Goal: Task Accomplishment & Management: Manage account settings

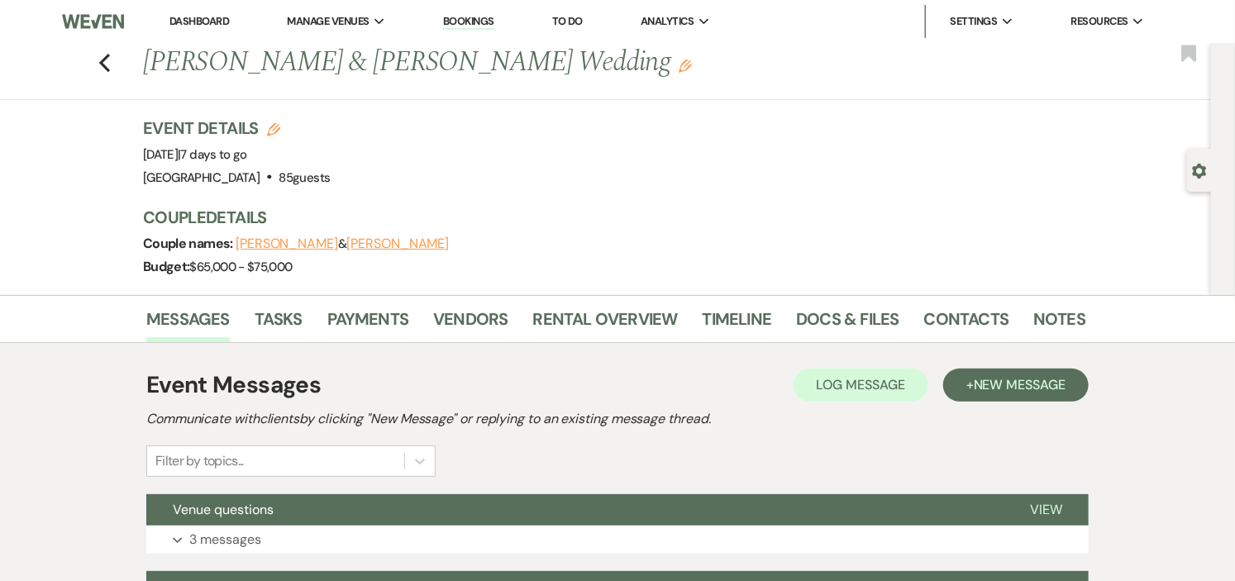
click at [189, 21] on link "Dashboard" at bounding box center [199, 21] width 60 height 14
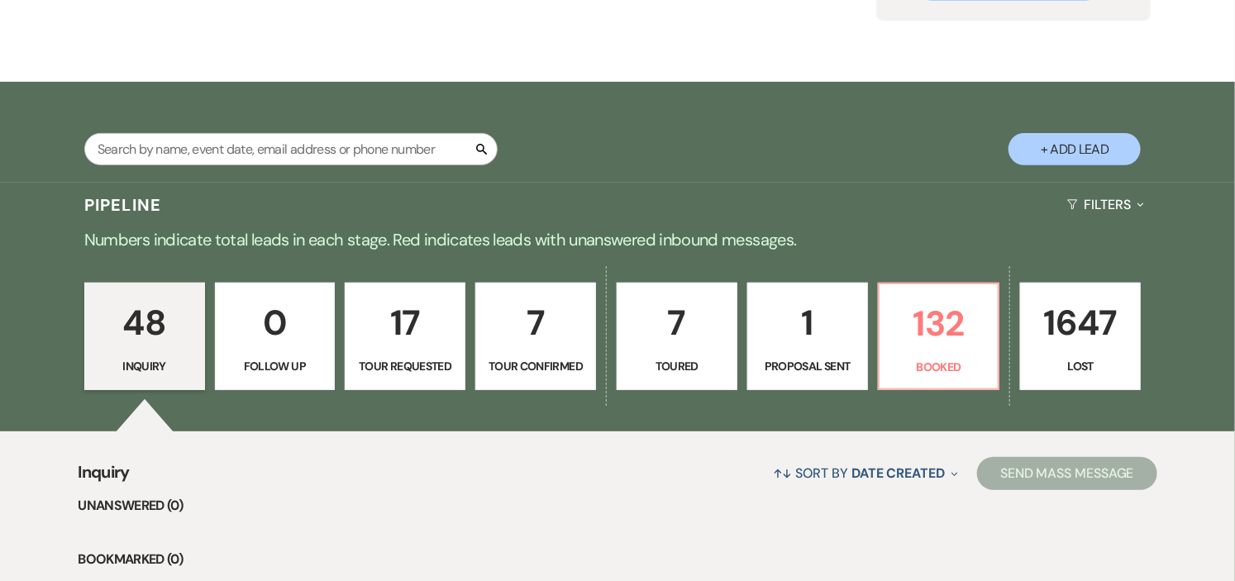
scroll to position [275, 0]
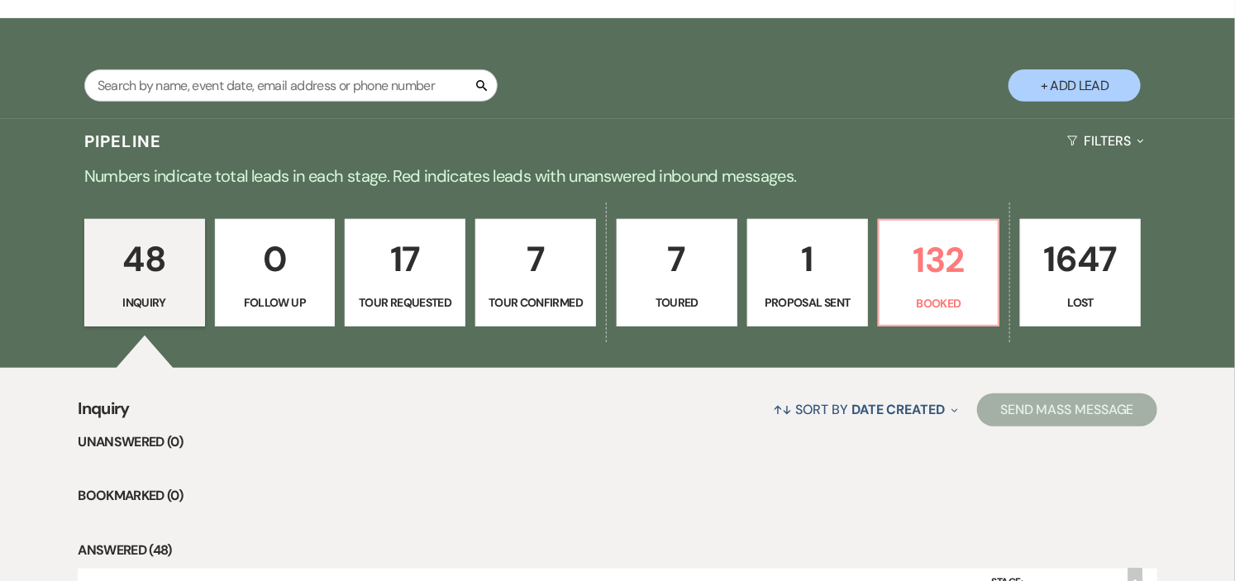
click at [551, 306] on p "Tour Confirmed" at bounding box center [535, 302] width 99 height 18
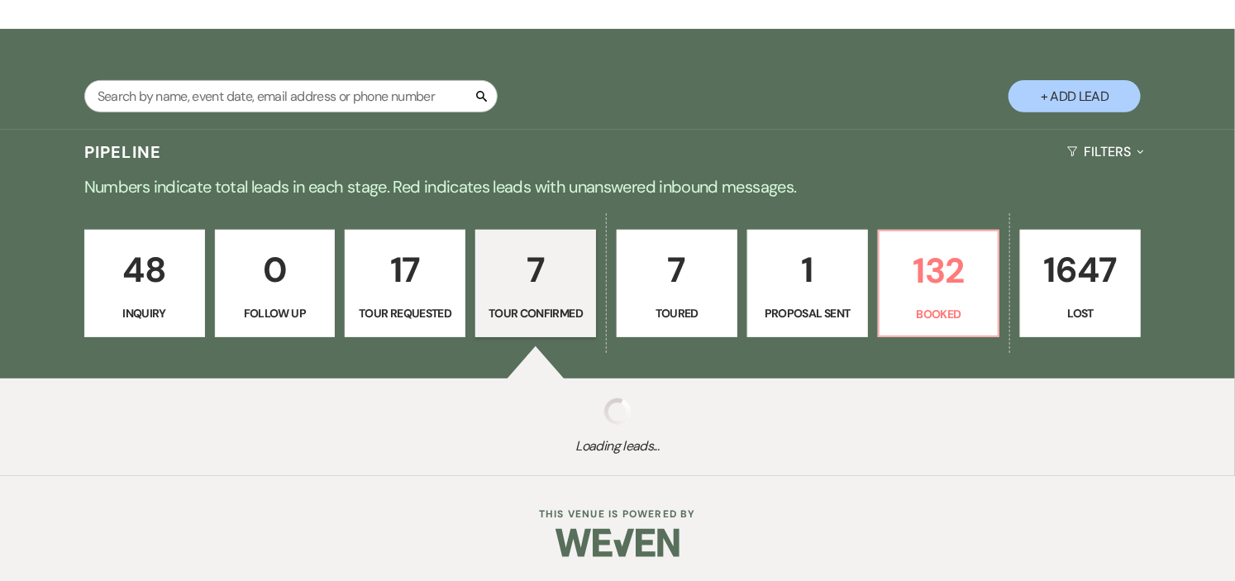
select select "4"
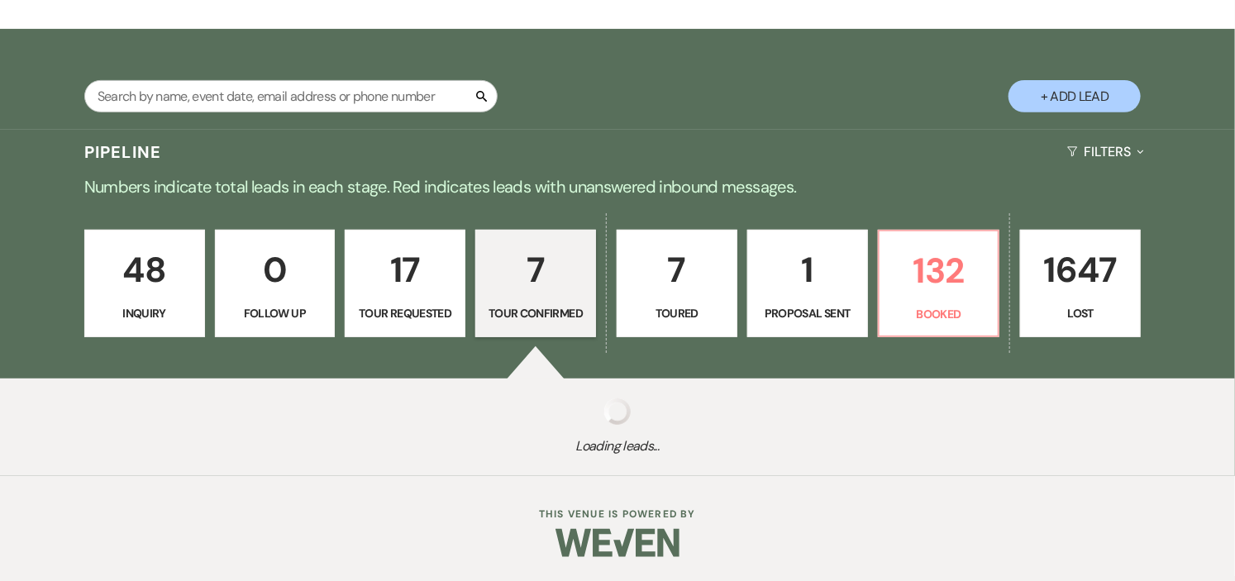
select select "4"
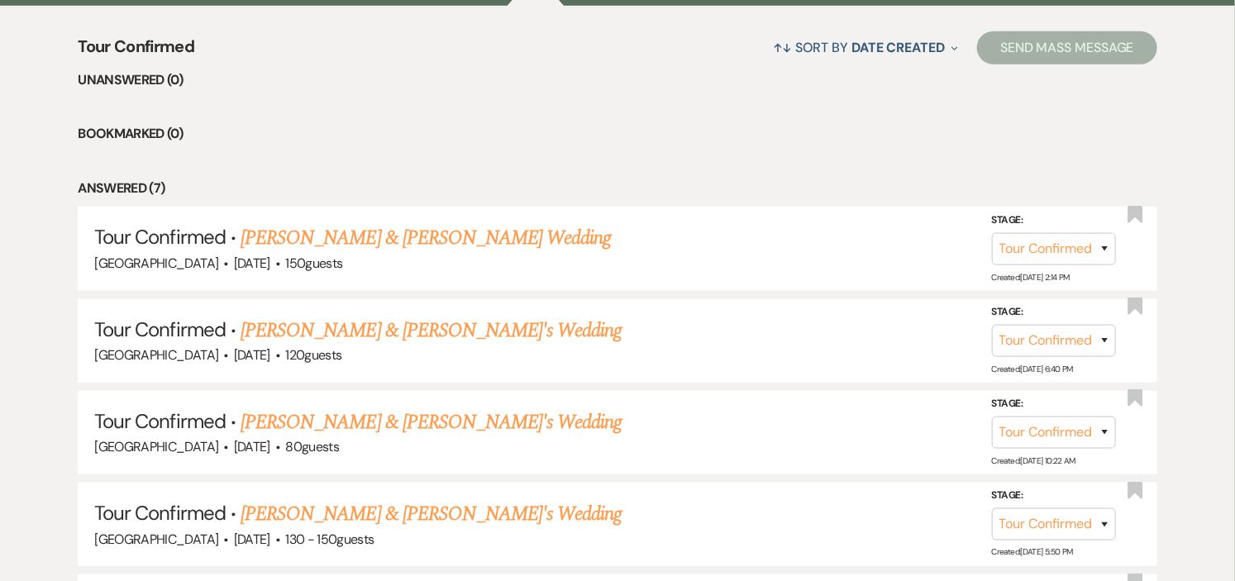
scroll to position [734, 0]
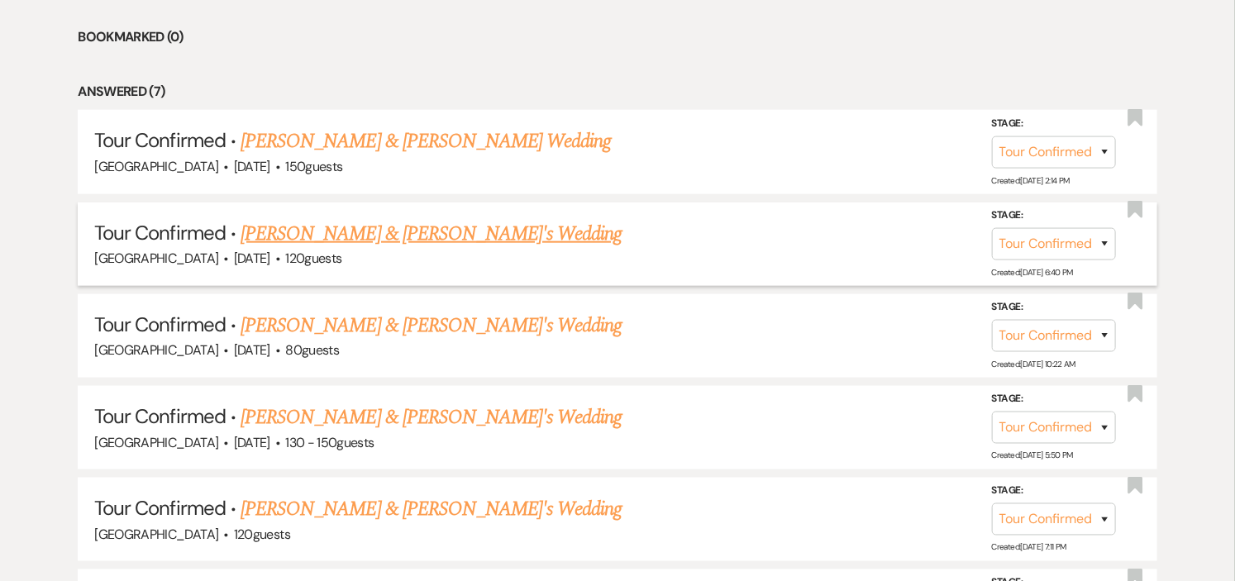
click at [446, 230] on link "[PERSON_NAME] & [PERSON_NAME]'s Wedding" at bounding box center [432, 234] width 382 height 30
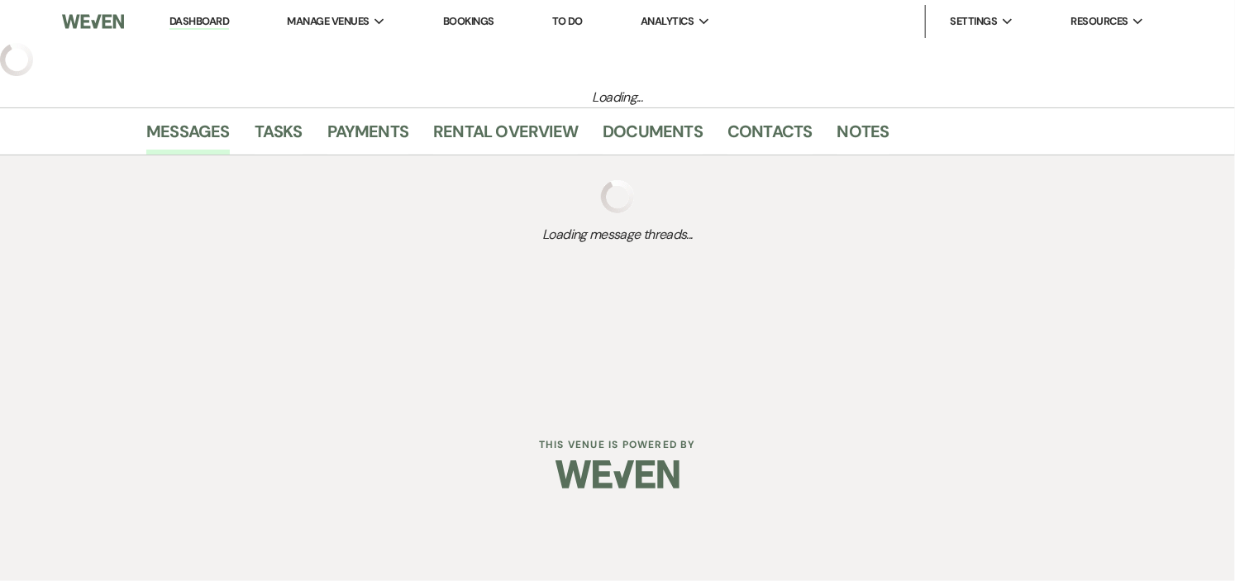
select select "4"
select select "5"
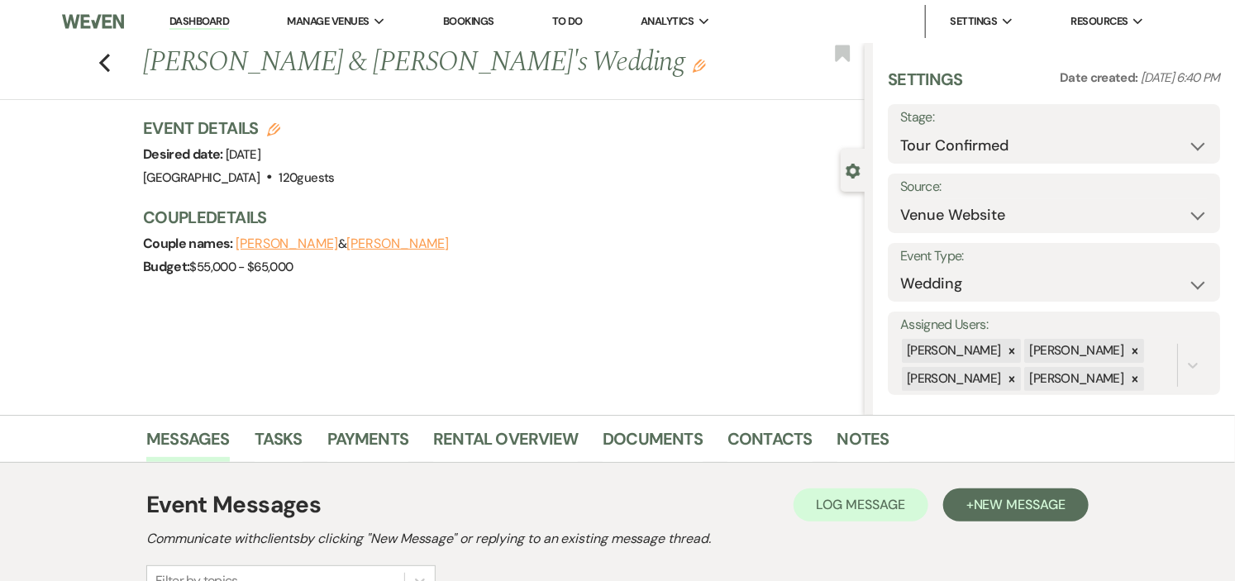
scroll to position [275, 0]
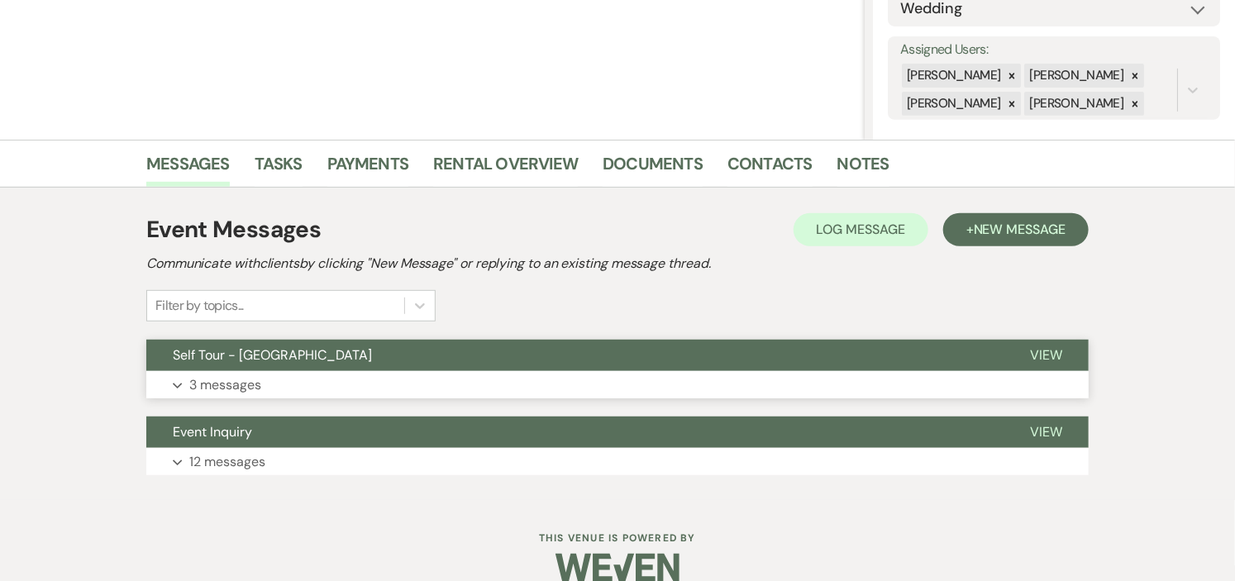
click at [632, 356] on button "Self Tour - [GEOGRAPHIC_DATA]" at bounding box center [574, 355] width 857 height 31
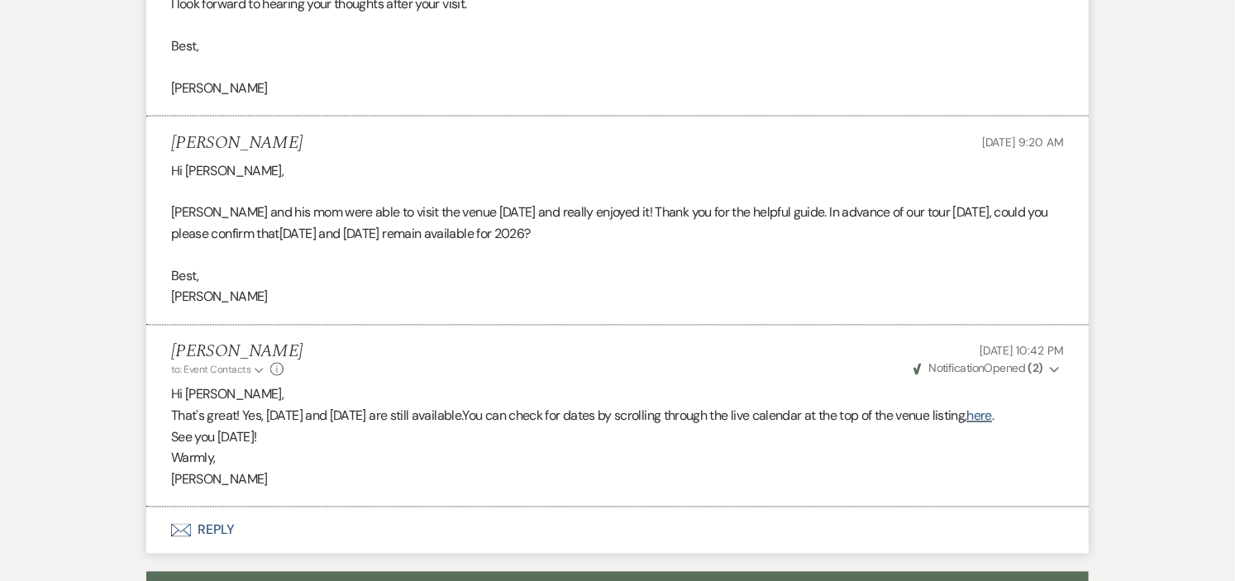
scroll to position [1286, 0]
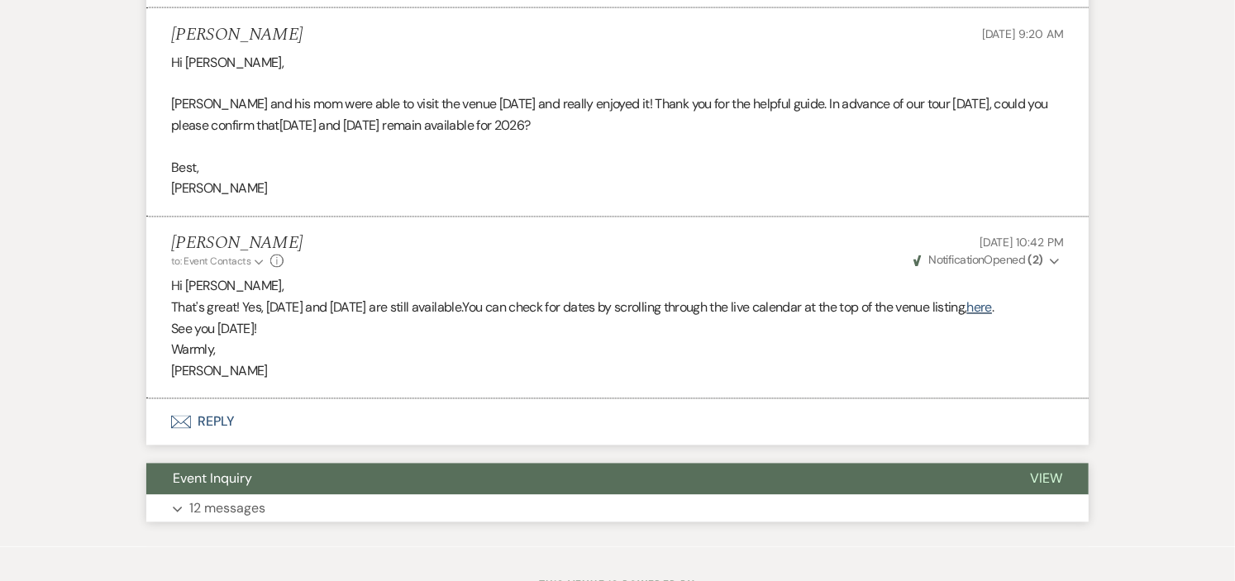
click at [624, 477] on button "Event Inquiry" at bounding box center [574, 479] width 857 height 31
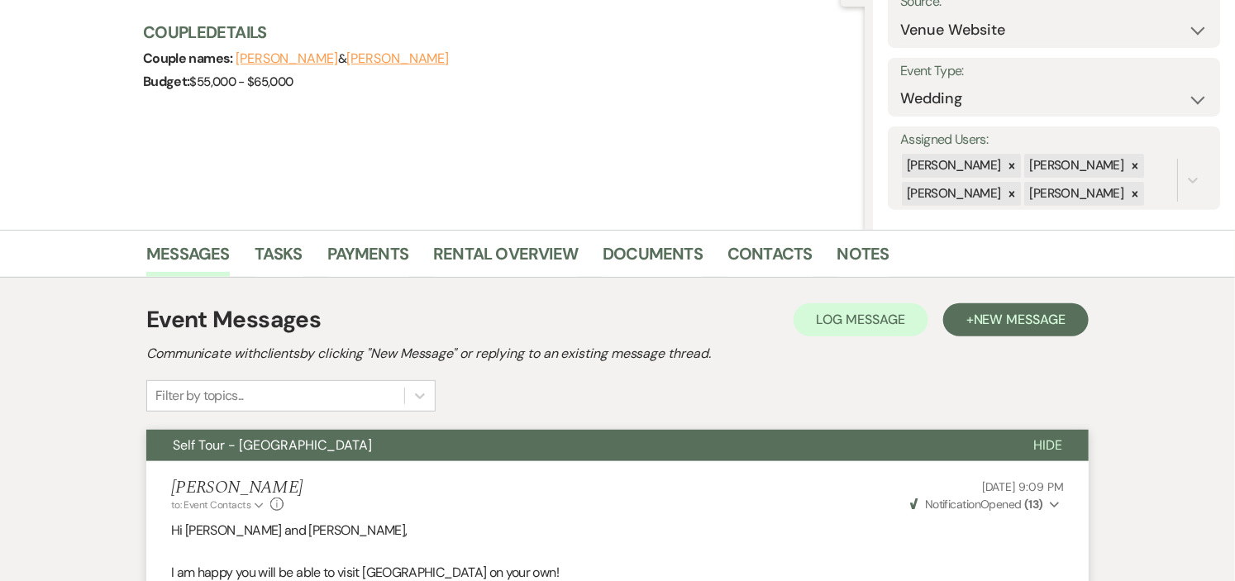
scroll to position [184, 0]
